Goal: Task Accomplishment & Management: Manage account settings

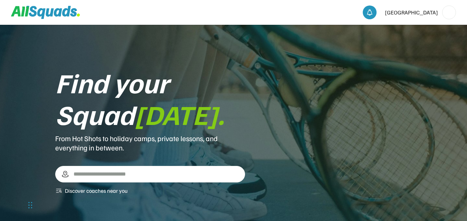
click at [449, 13] on img at bounding box center [448, 12] width 13 height 13
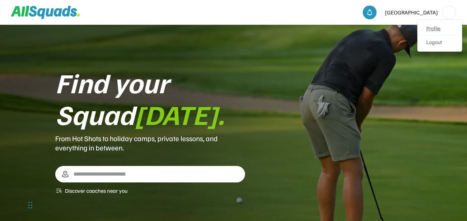
click at [430, 25] on link "Profile" at bounding box center [439, 29] width 41 height 14
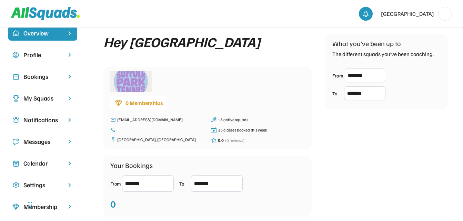
scroll to position [30, 0]
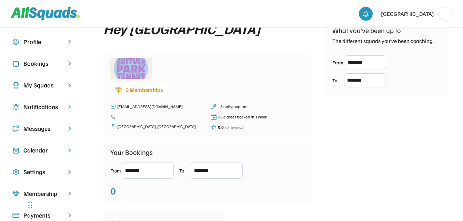
click at [68, 87] on img at bounding box center [69, 85] width 7 height 7
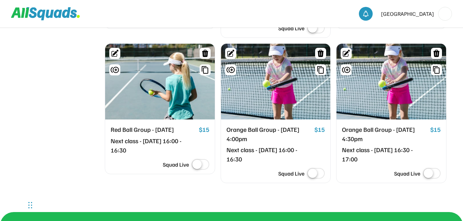
scroll to position [374, 0]
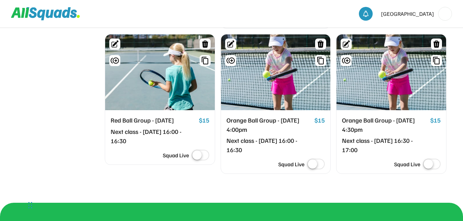
click at [293, 120] on div "Orange Ball Group - [DATE] 4:00pm" at bounding box center [270, 125] width 86 height 19
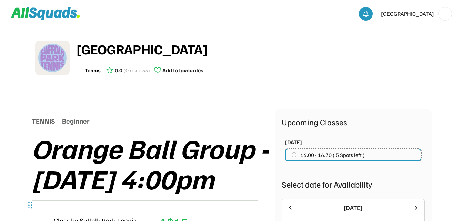
click at [363, 153] on span "16:00 - 16:30 ( 5 Spots left )" at bounding box center [332, 155] width 65 height 6
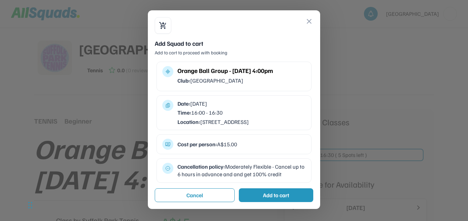
click at [308, 22] on button "close" at bounding box center [309, 21] width 8 height 8
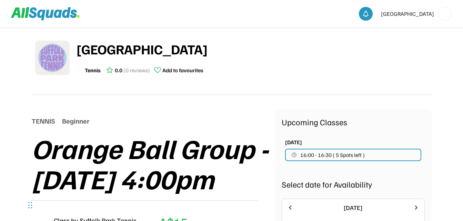
click at [442, 16] on img at bounding box center [445, 13] width 13 height 13
click at [439, 26] on link "Profile" at bounding box center [436, 30] width 41 height 14
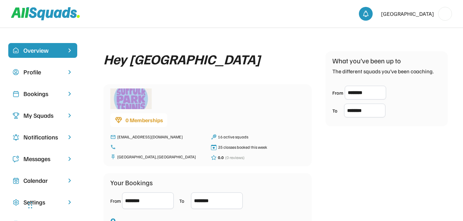
click at [69, 92] on img at bounding box center [69, 94] width 7 height 7
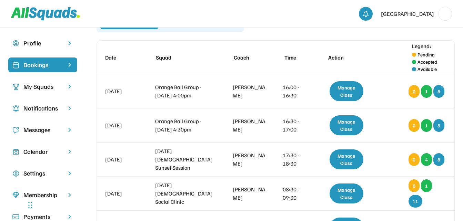
scroll to position [43, 0]
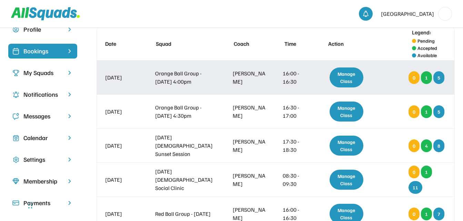
click at [345, 79] on div "Manage Class" at bounding box center [347, 78] width 34 height 20
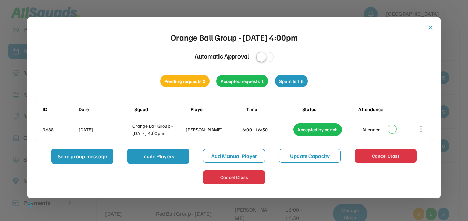
click at [433, 27] on button "close" at bounding box center [430, 27] width 7 height 7
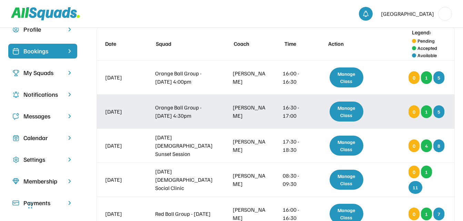
click at [346, 113] on div "Manage Class" at bounding box center [347, 112] width 34 height 20
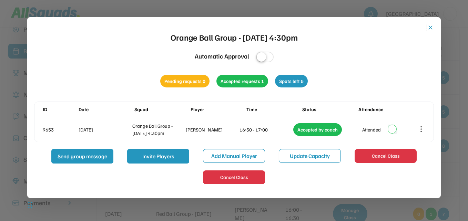
click at [429, 27] on button "close" at bounding box center [430, 27] width 7 height 7
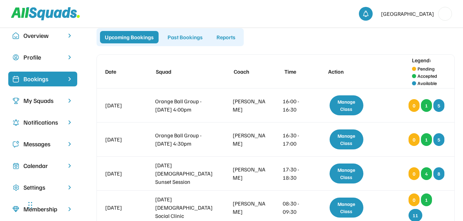
scroll to position [0, 0]
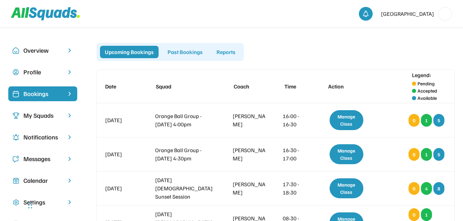
click at [31, 120] on div "My Squads" at bounding box center [42, 115] width 39 height 9
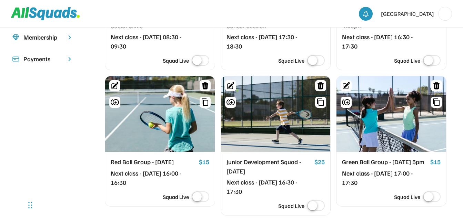
scroll to position [180, 0]
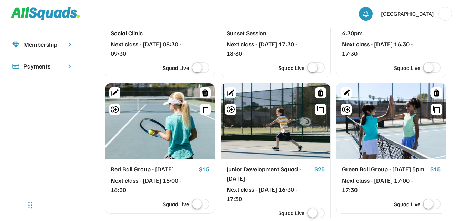
click at [396, 143] on div at bounding box center [392, 121] width 110 height 76
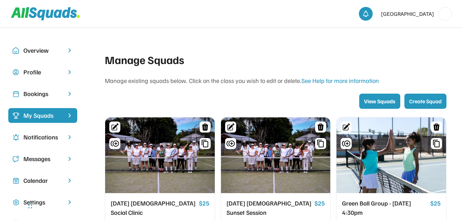
click at [70, 94] on img at bounding box center [69, 94] width 7 height 7
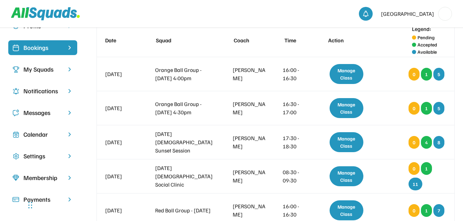
scroll to position [59, 0]
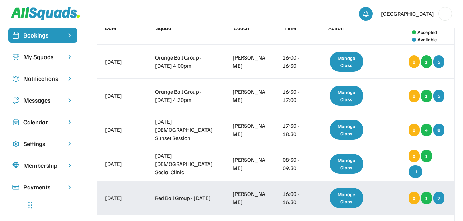
drag, startPoint x: 448, startPoint y: 186, endPoint x: 439, endPoint y: 185, distance: 9.3
click at [448, 186] on div "[DATE] Red Ball Group - [DATE] [PERSON_NAME] 16:00 - 16:30 Manage Class 0 1 7" at bounding box center [276, 198] width 358 height 34
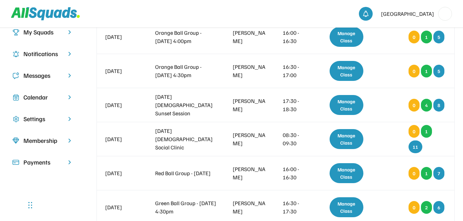
scroll to position [101, 0]
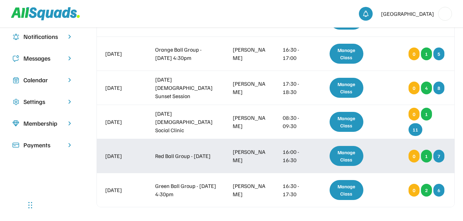
click at [341, 165] on div "Manage Class" at bounding box center [347, 156] width 34 height 20
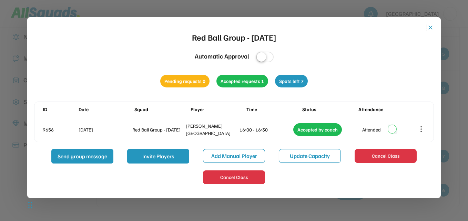
click at [431, 27] on button "close" at bounding box center [430, 27] width 7 height 7
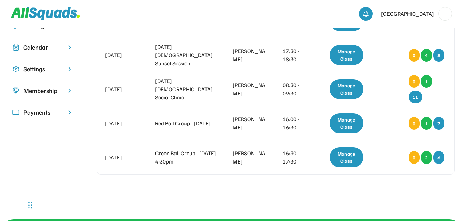
scroll to position [139, 0]
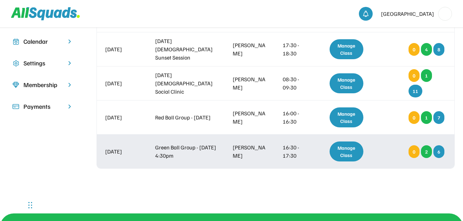
click at [344, 152] on div "Manage Class" at bounding box center [347, 152] width 34 height 20
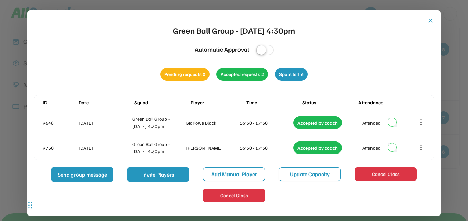
click at [431, 21] on button "close" at bounding box center [430, 20] width 7 height 7
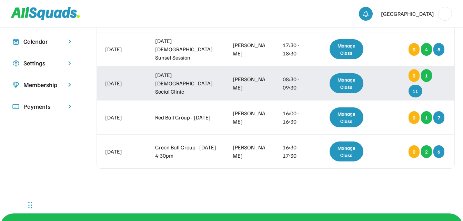
scroll to position [0, 0]
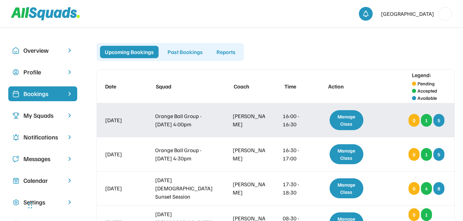
click at [345, 116] on div "Manage Class" at bounding box center [347, 120] width 34 height 20
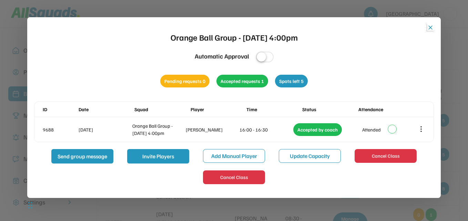
click at [430, 26] on button "close" at bounding box center [430, 27] width 7 height 7
